Goal: Transaction & Acquisition: Purchase product/service

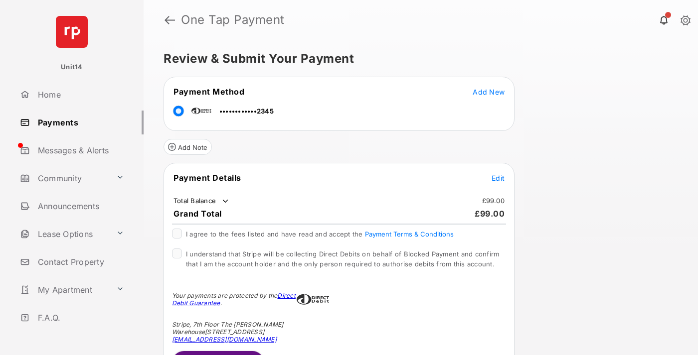
click at [498, 178] on span "Edit" at bounding box center [497, 178] width 13 height 8
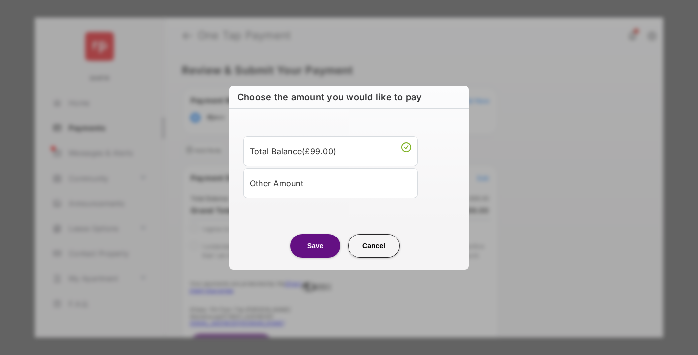
click at [330, 183] on div "Other Amount" at bounding box center [331, 183] width 162 height 17
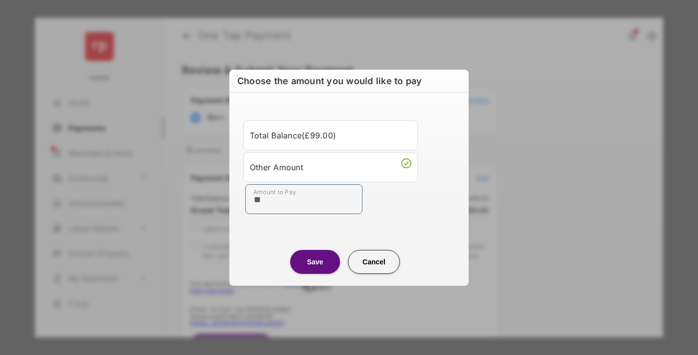
type input "**"
click at [315, 262] on button "Save" at bounding box center [315, 262] width 50 height 24
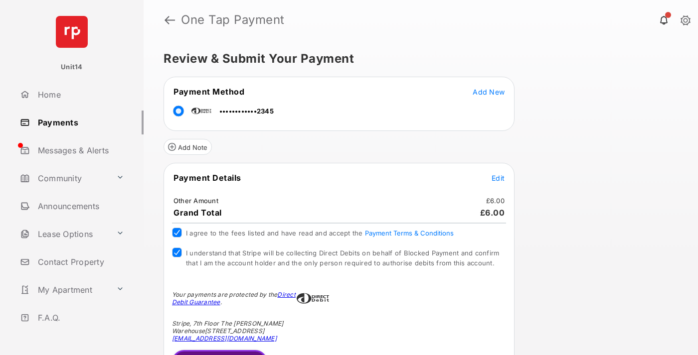
click at [217, 352] on button "Submit Payment" at bounding box center [219, 362] width 95 height 24
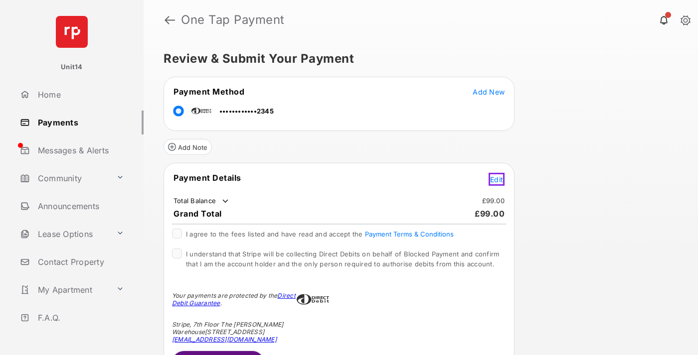
click at [498, 178] on span "Edit" at bounding box center [496, 179] width 13 height 8
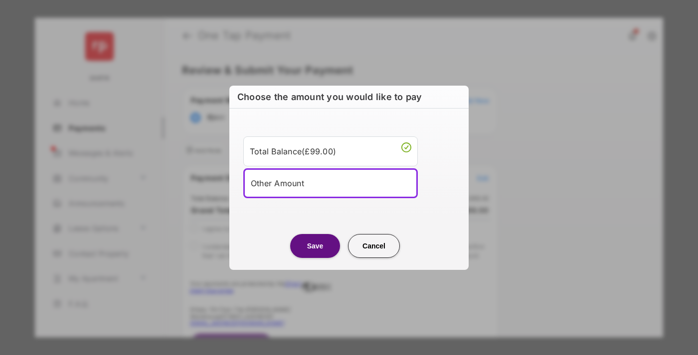
click at [330, 183] on div "Other Amount" at bounding box center [331, 183] width 160 height 15
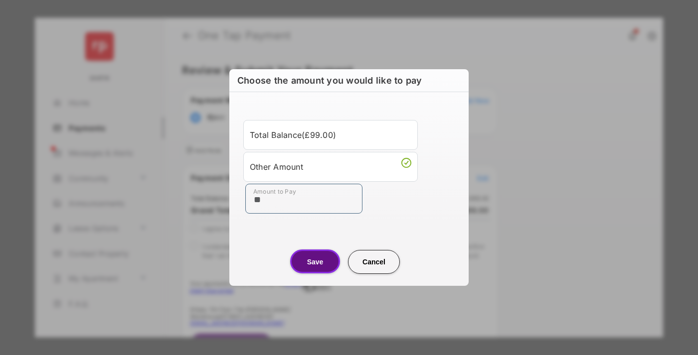
type input "**"
click at [315, 262] on button "Save" at bounding box center [315, 262] width 50 height 24
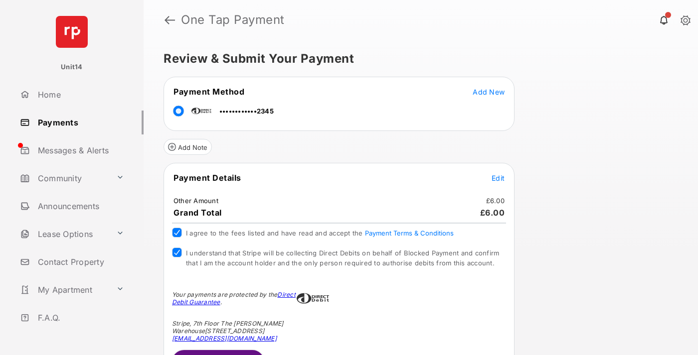
click at [217, 352] on button "Submit Payment" at bounding box center [218, 362] width 92 height 24
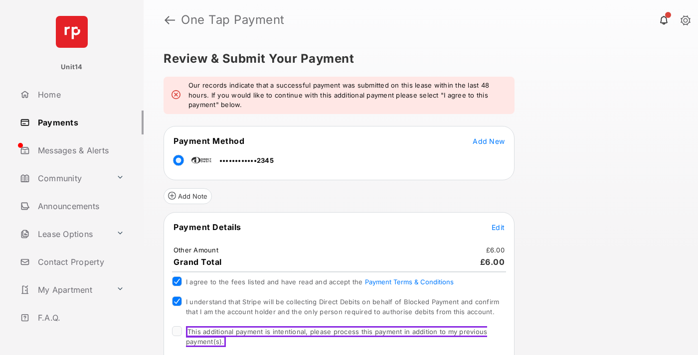
click at [334, 332] on span "This additional payment is intentional, please process this payment in addition…" at bounding box center [336, 336] width 301 height 21
